Goal: Subscribe to service/newsletter

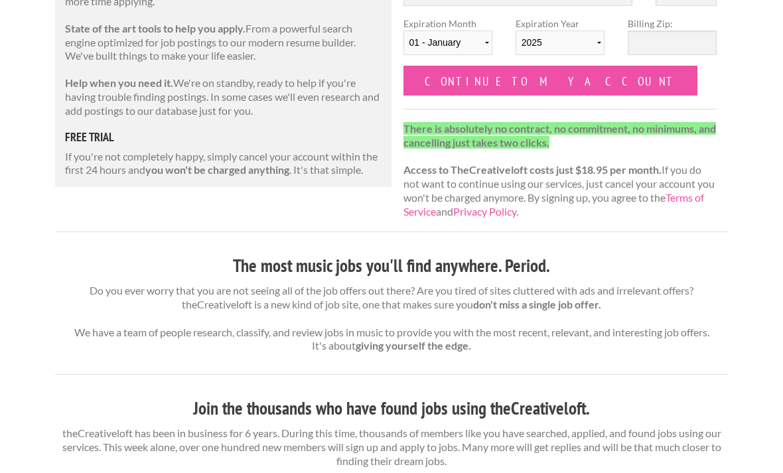
scroll to position [243, 0]
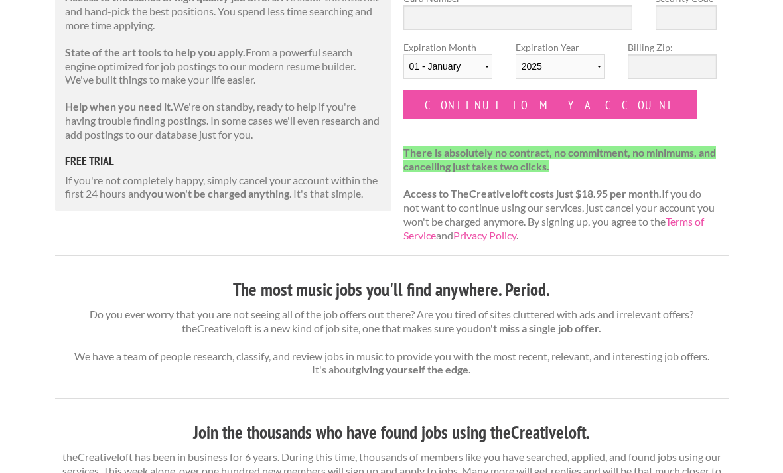
scroll to position [290, 0]
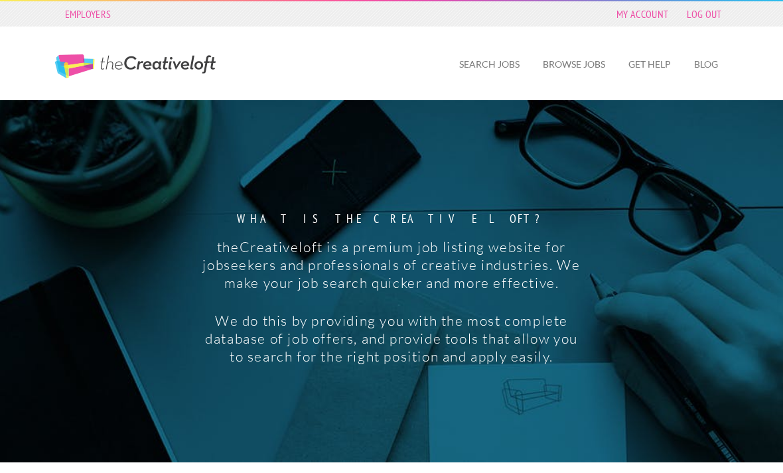
scroll to position [975, 0]
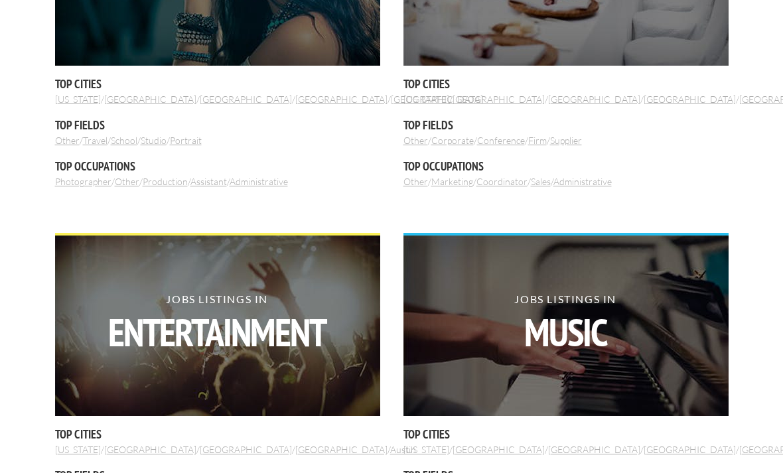
click at [683, 372] on img at bounding box center [565, 325] width 325 height 180
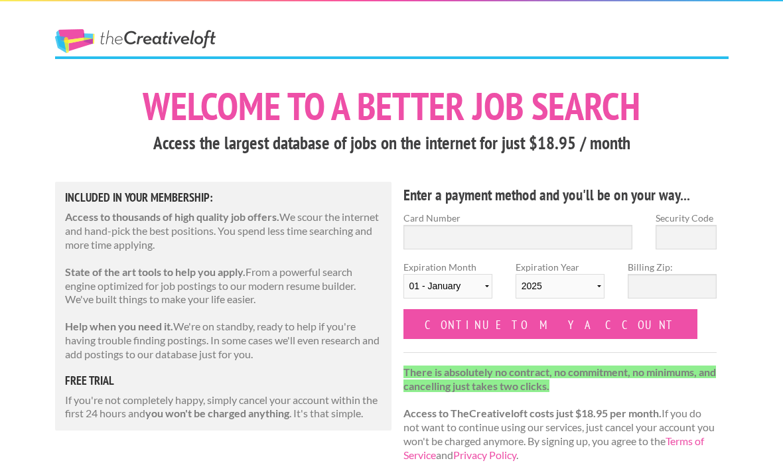
scroll to position [1, 0]
